Goal: Answer question/provide support

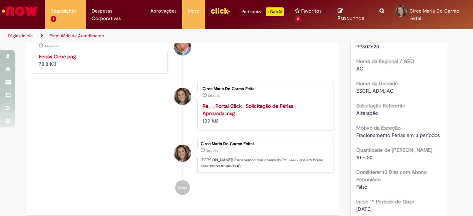
scroll to position [266, 0]
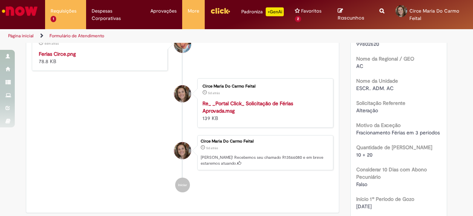
click at [121, 50] on img "Histórico de tíquete" at bounding box center [100, 50] width 123 height 0
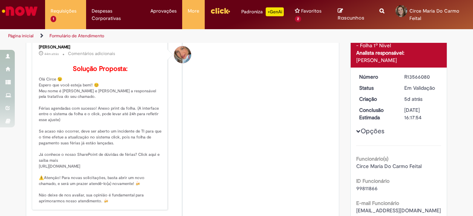
scroll to position [68, 0]
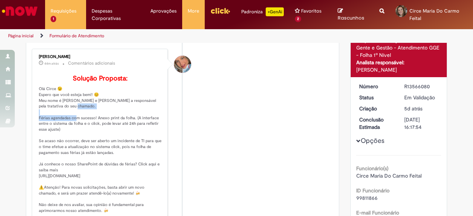
drag, startPoint x: 92, startPoint y: 127, endPoint x: 29, endPoint y: 125, distance: 62.8
click at [32, 125] on div "[PERSON_NAME] 44m atrás 44 minutos atrás Comentários adicionais Solução Propost…" at bounding box center [100, 134] width 136 height 171
drag, startPoint x: 94, startPoint y: 127, endPoint x: 30, endPoint y: 130, distance: 63.6
click at [32, 130] on div "[PERSON_NAME] 44m atrás 44 minutos atrás Comentários adicionais Solução Propost…" at bounding box center [100, 134] width 136 height 171
copy p "rias agendadas com sucesso! An"
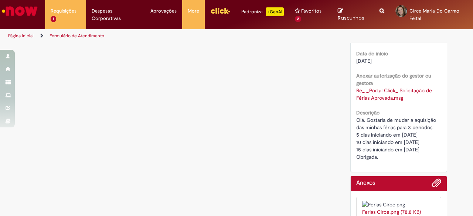
scroll to position [653, 0]
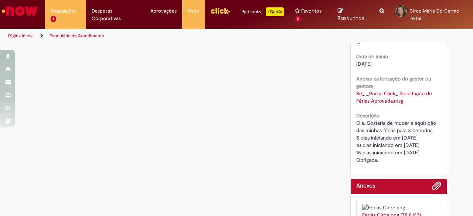
drag, startPoint x: 431, startPoint y: 144, endPoint x: 347, endPoint y: 129, distance: 85.3
click at [411, 204] on img at bounding box center [398, 207] width 73 height 7
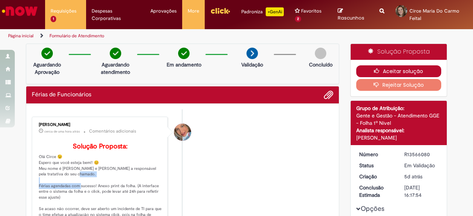
click at [366, 72] on button "Aceitar solução" at bounding box center [398, 71] width 85 height 12
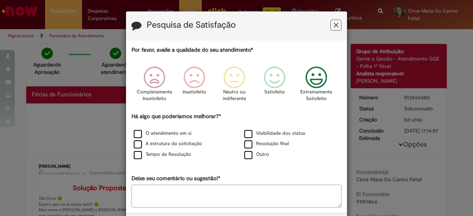
click at [315, 84] on icon "Feedback" at bounding box center [316, 77] width 28 height 22
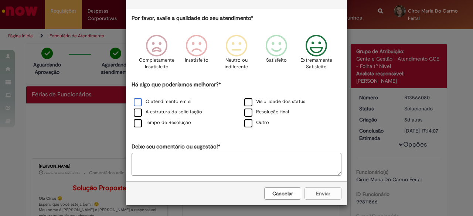
click at [171, 101] on label "O atendimento em si" at bounding box center [163, 101] width 58 height 7
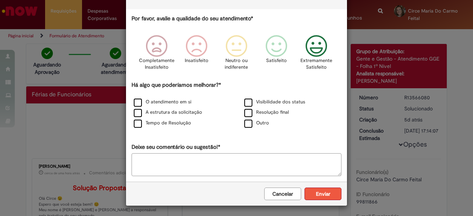
click at [329, 192] on button "Enviar" at bounding box center [322, 194] width 37 height 13
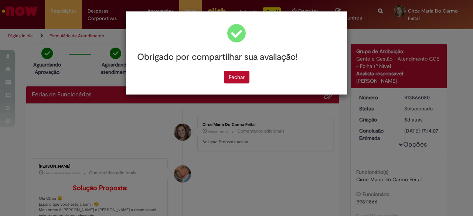
scroll to position [0, 0]
click at [239, 76] on button "Fechar" at bounding box center [236, 77] width 25 height 13
